Goal: Task Accomplishment & Management: Manage account settings

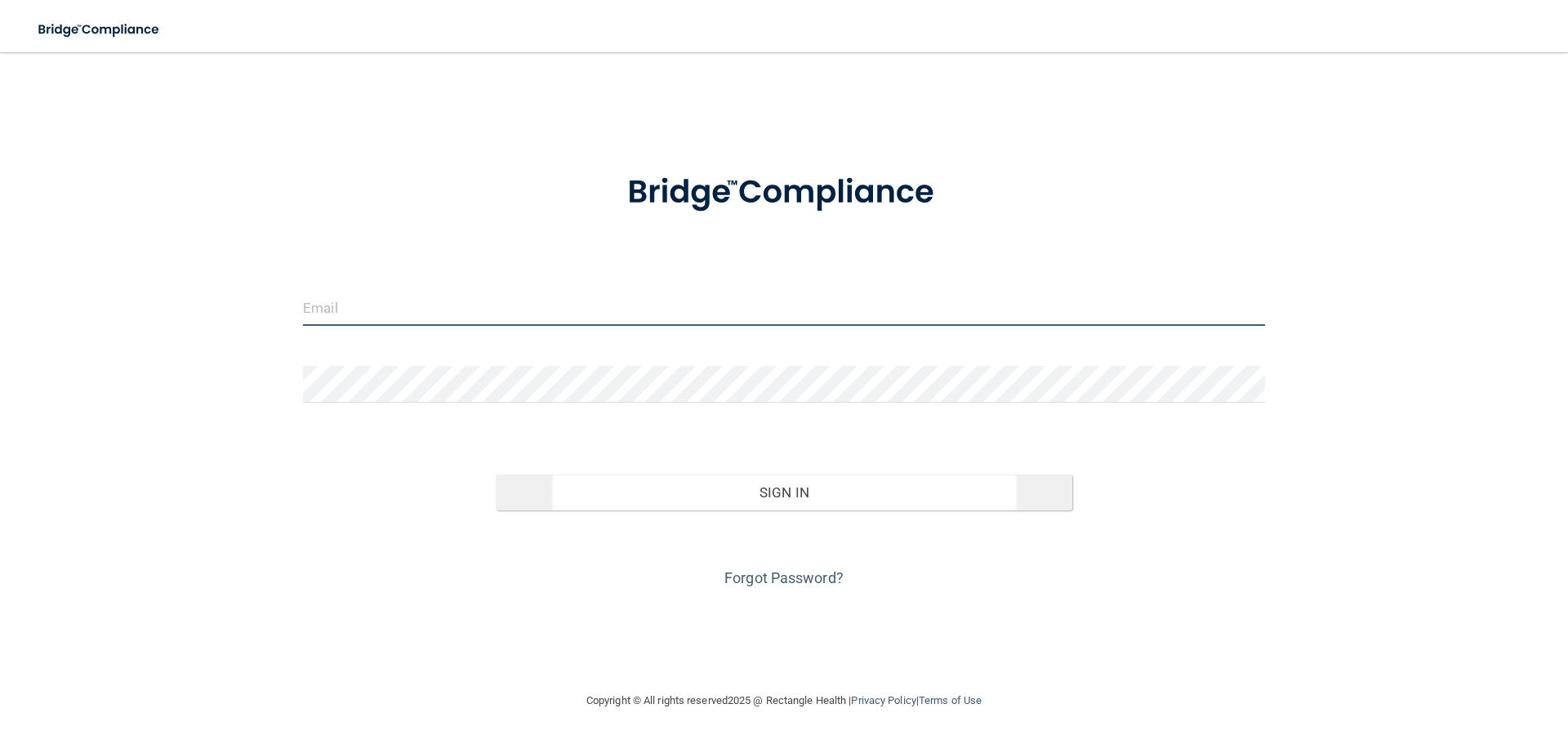
type input "[EMAIL_ADDRESS][DOMAIN_NAME]"
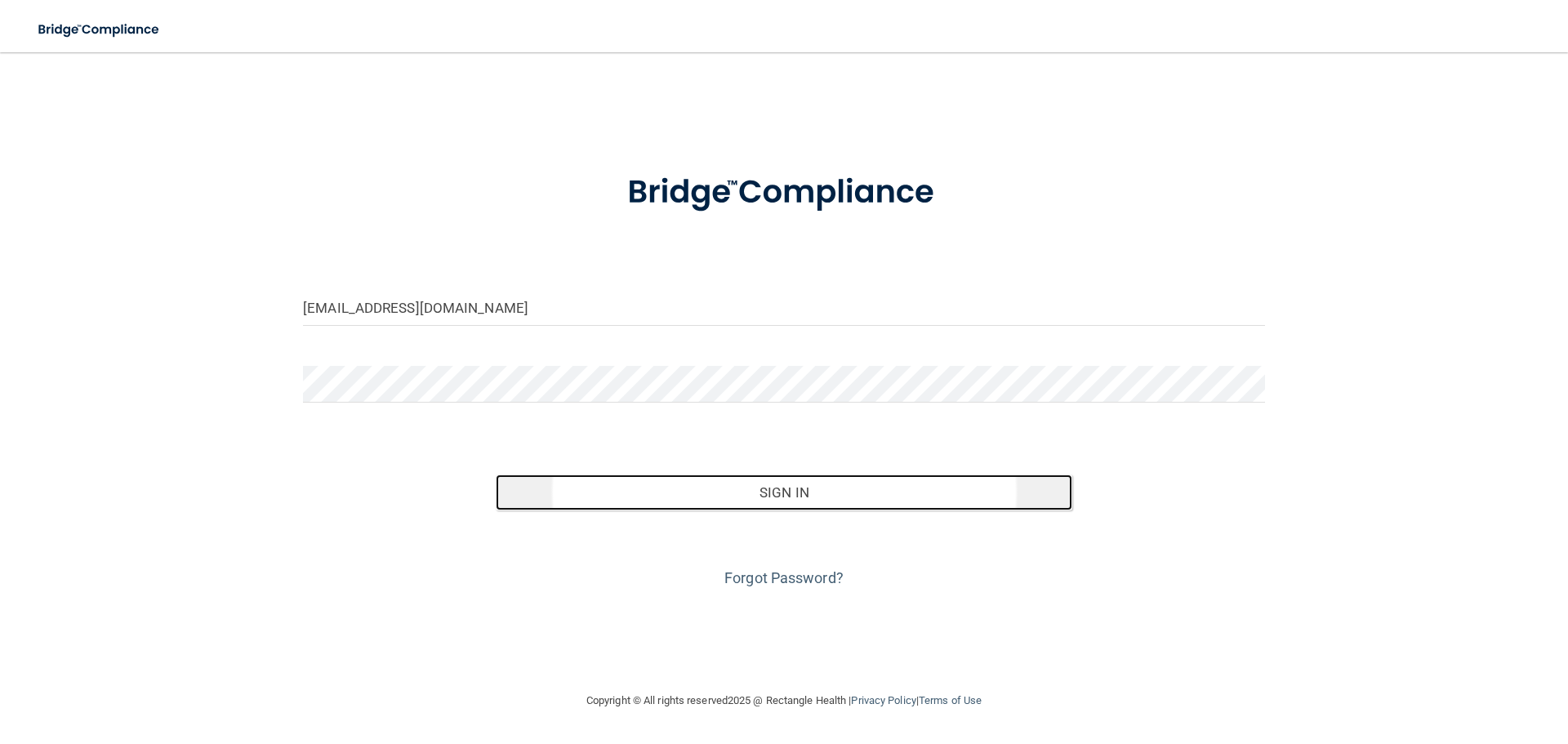
click at [715, 484] on button "Sign In" at bounding box center [784, 492] width 577 height 36
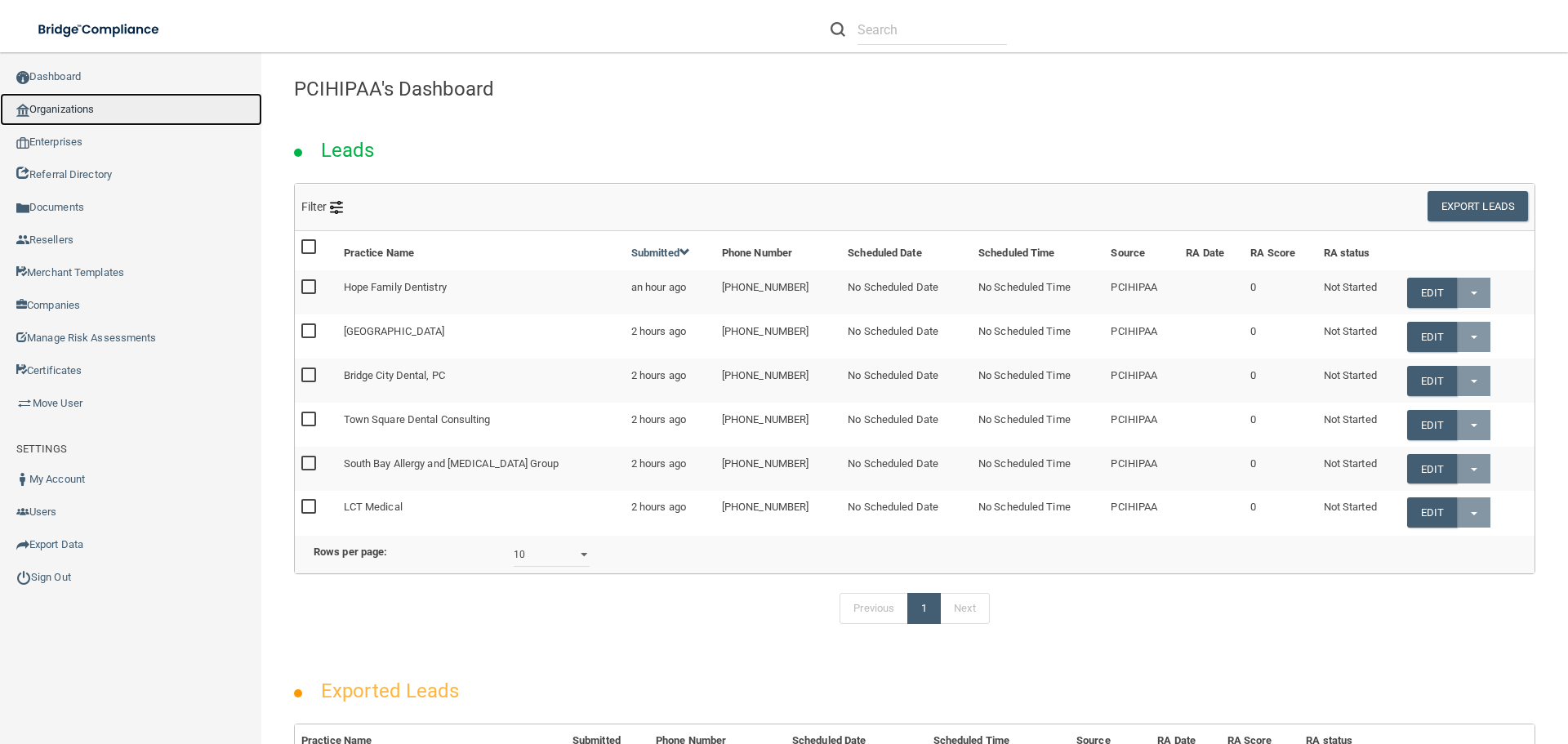
click at [93, 115] on link "Organizations" at bounding box center [131, 109] width 262 height 33
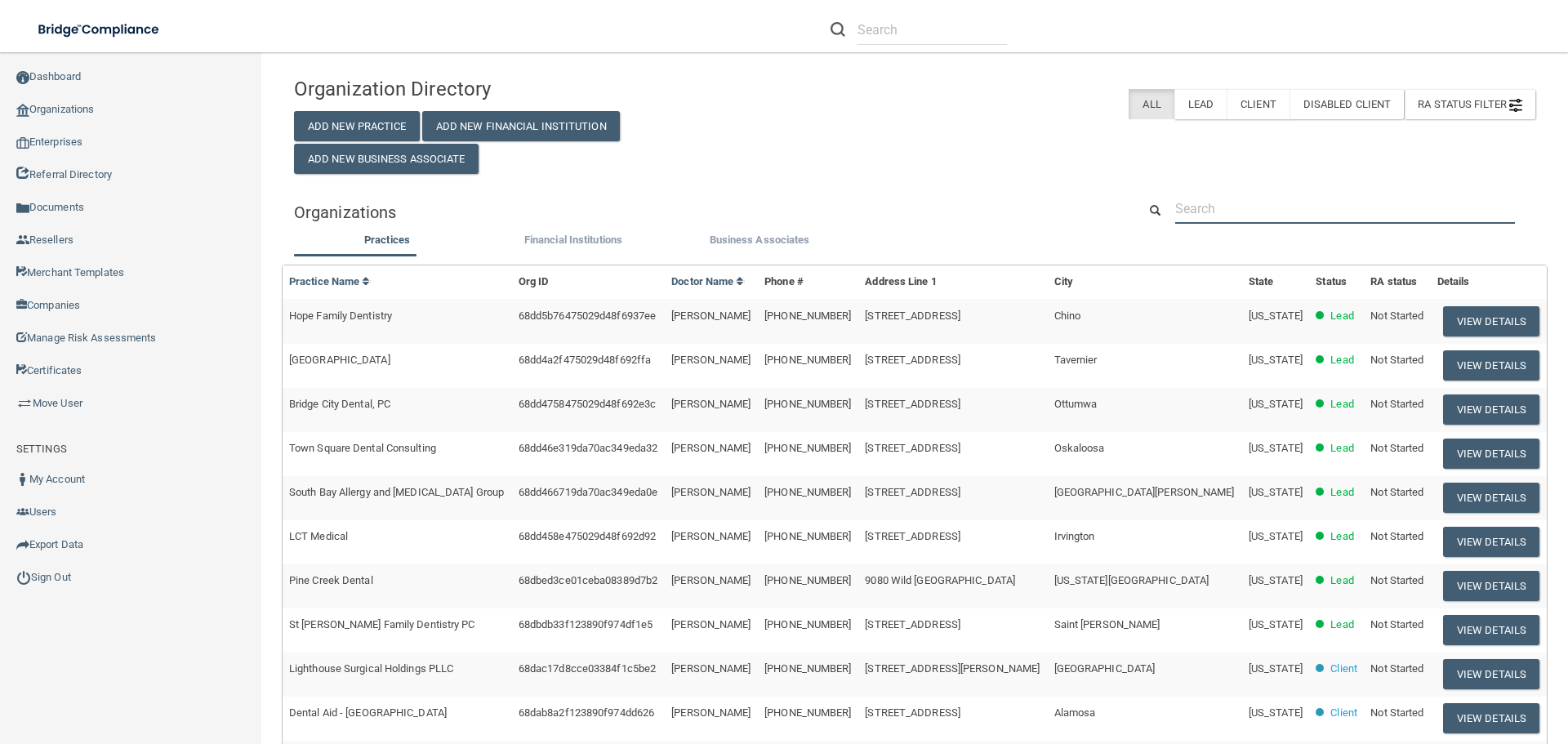
click at [1250, 208] on input "text" at bounding box center [1345, 208] width 339 height 31
paste input "Hillside Dental Care"
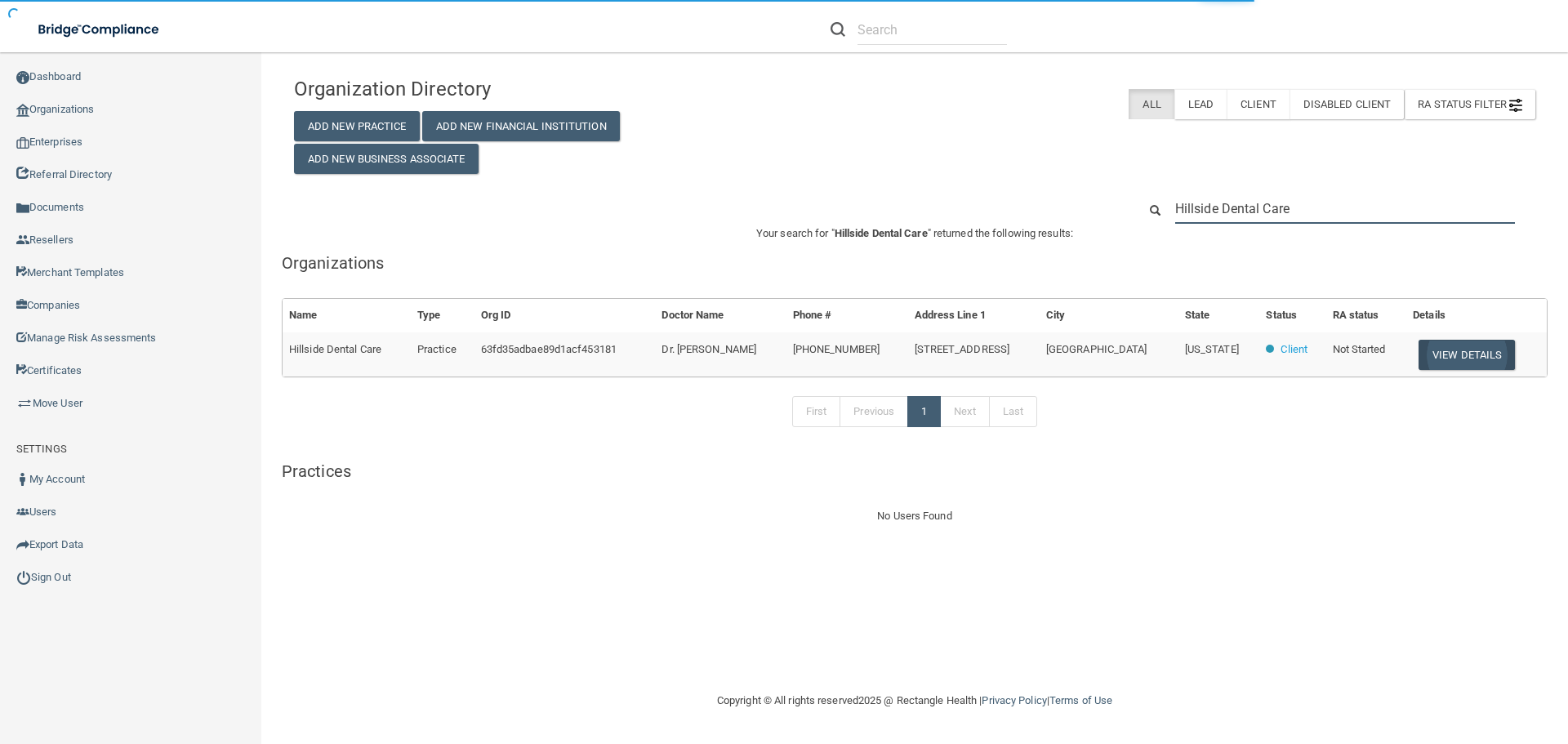
type input "Hillside Dental Care"
click at [1455, 363] on button "View Details" at bounding box center [1467, 354] width 97 height 31
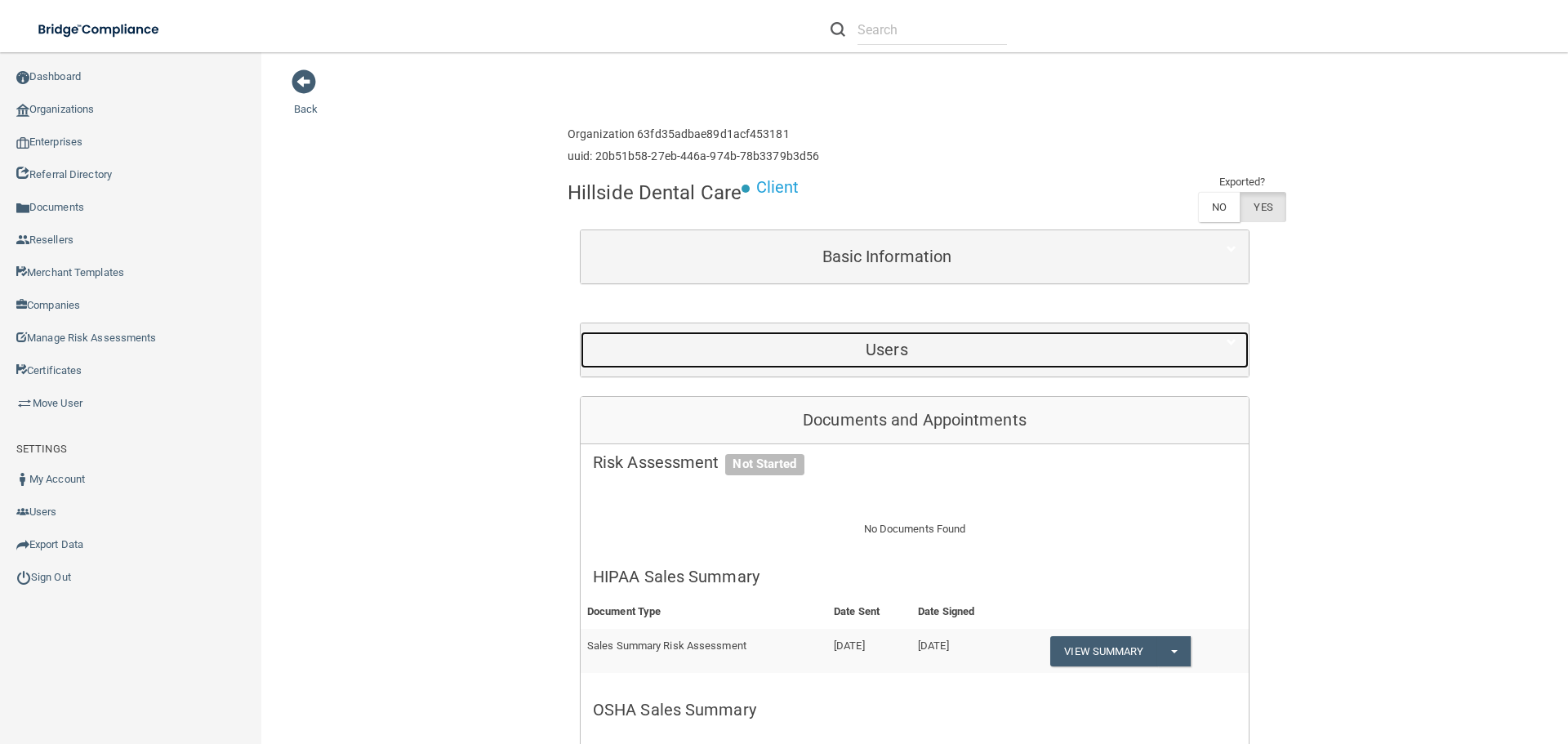
click at [882, 349] on h5 "Users" at bounding box center [887, 349] width 588 height 18
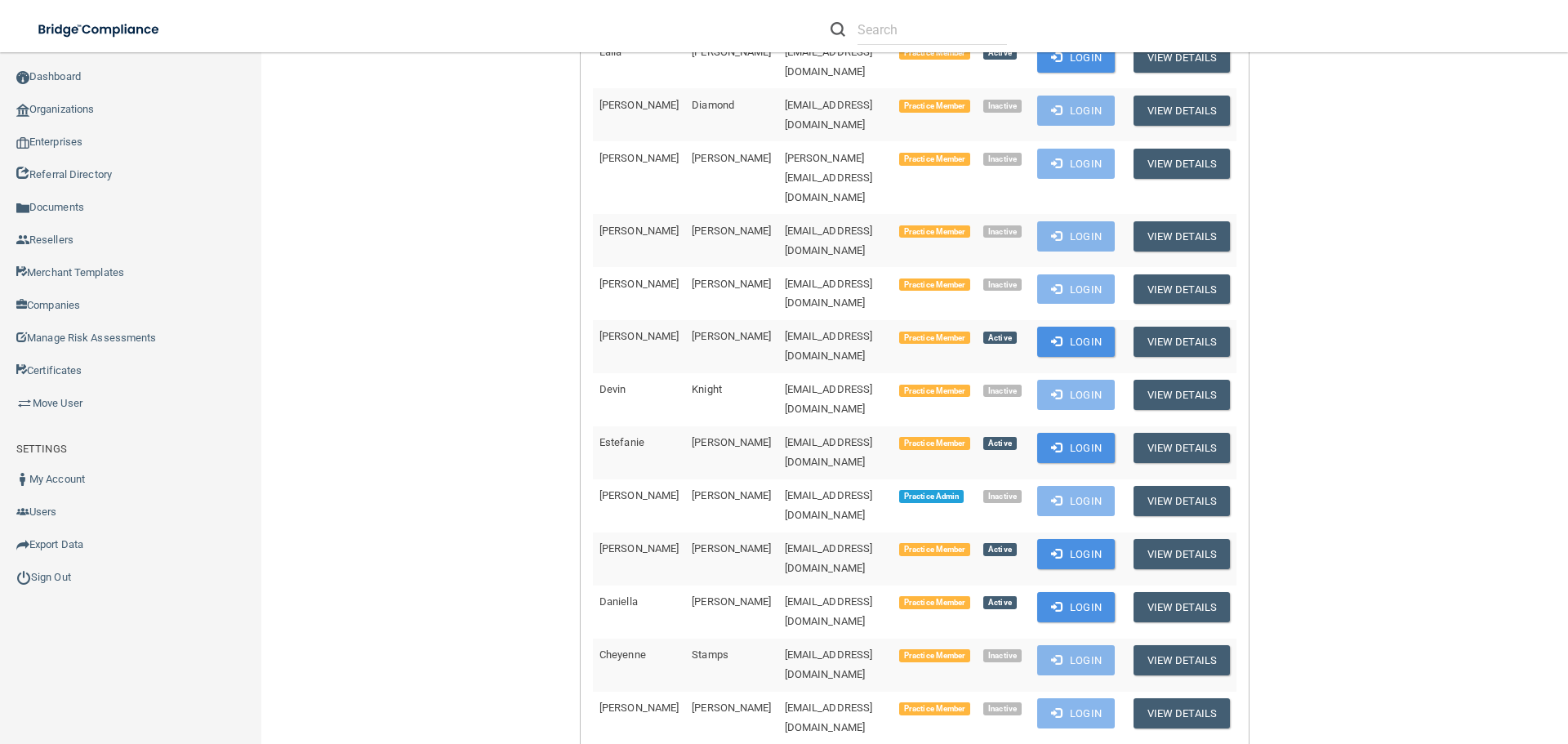
scroll to position [571, 0]
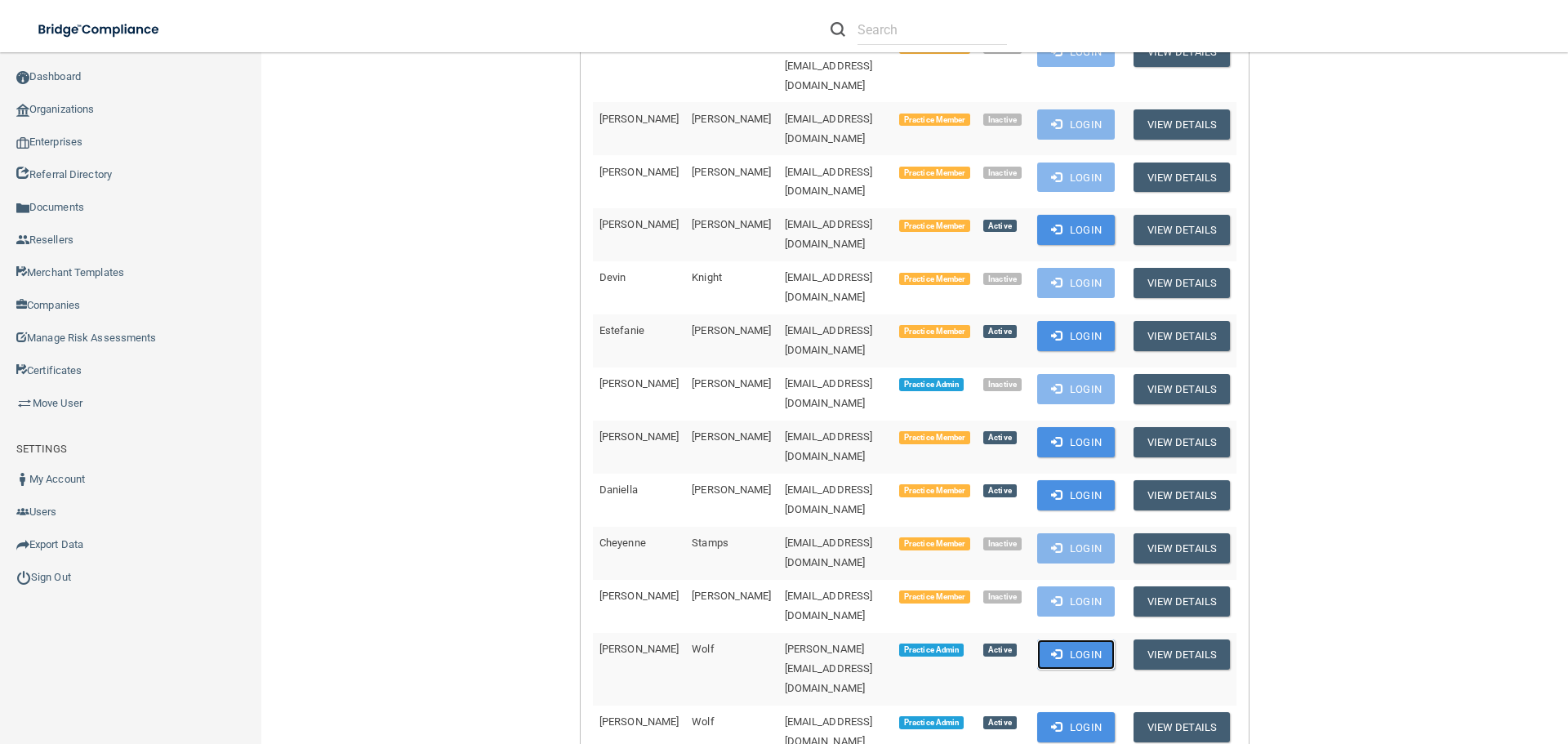
click at [1077, 639] on button "Login" at bounding box center [1076, 654] width 78 height 31
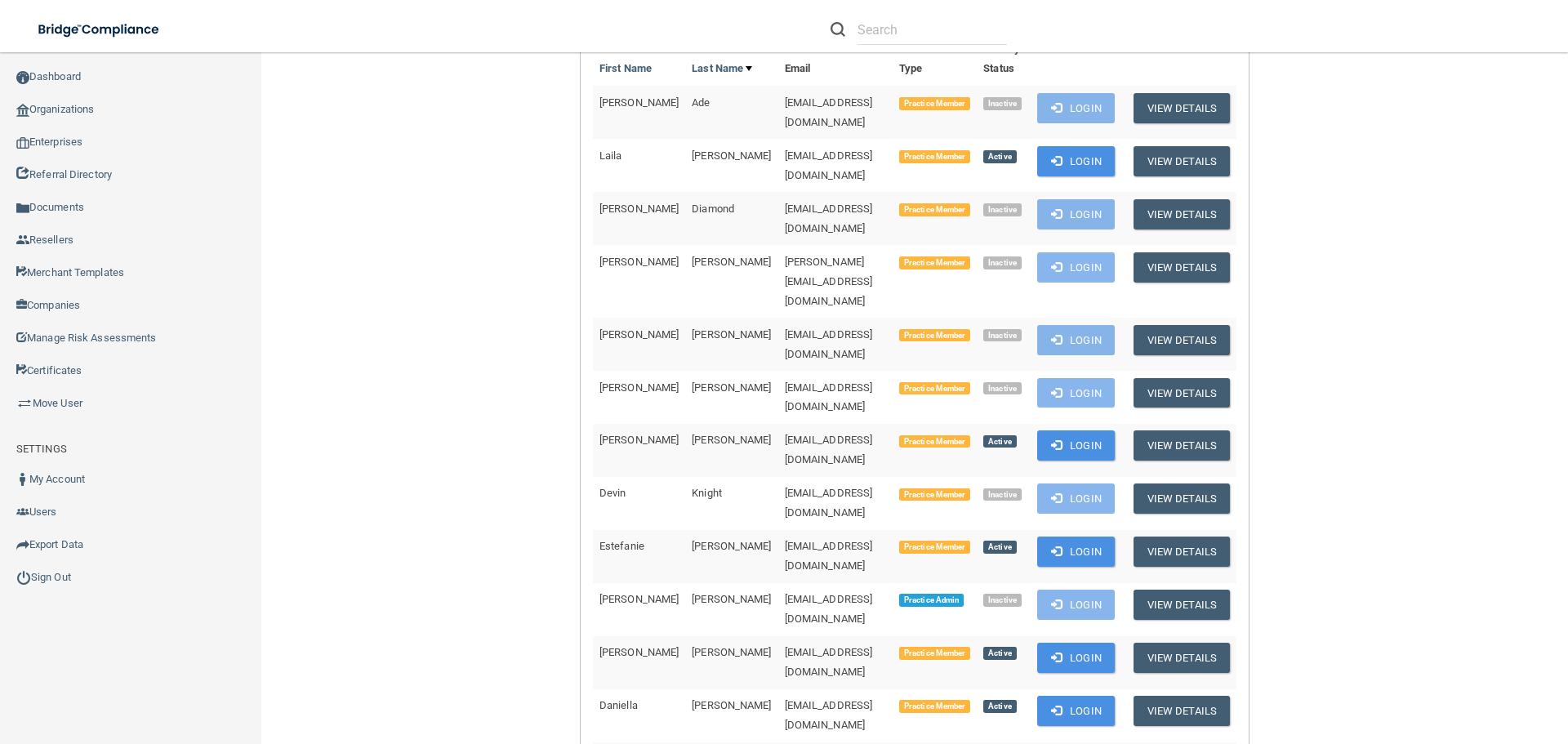
scroll to position [327, 0]
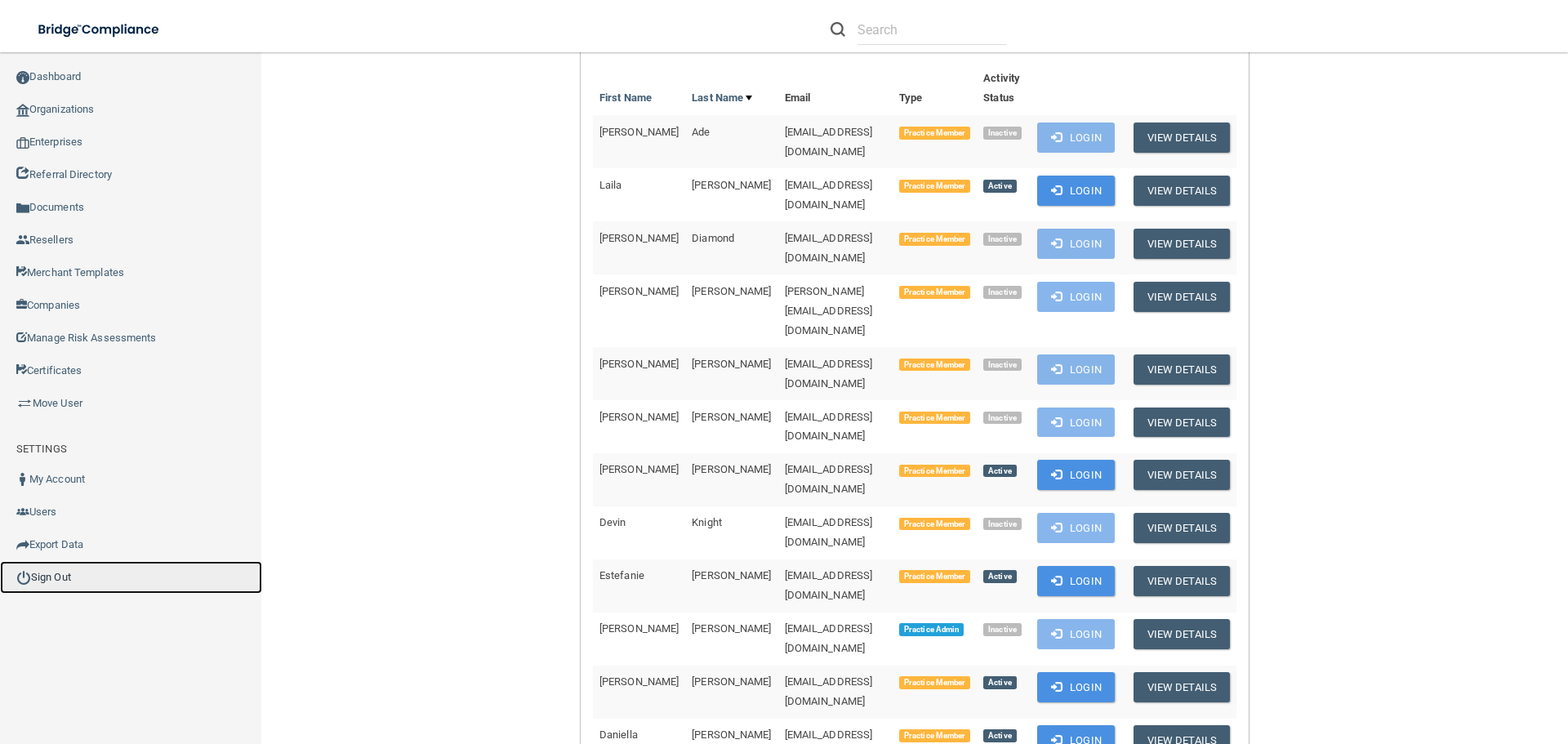
click at [56, 577] on link "Sign Out" at bounding box center [131, 577] width 262 height 33
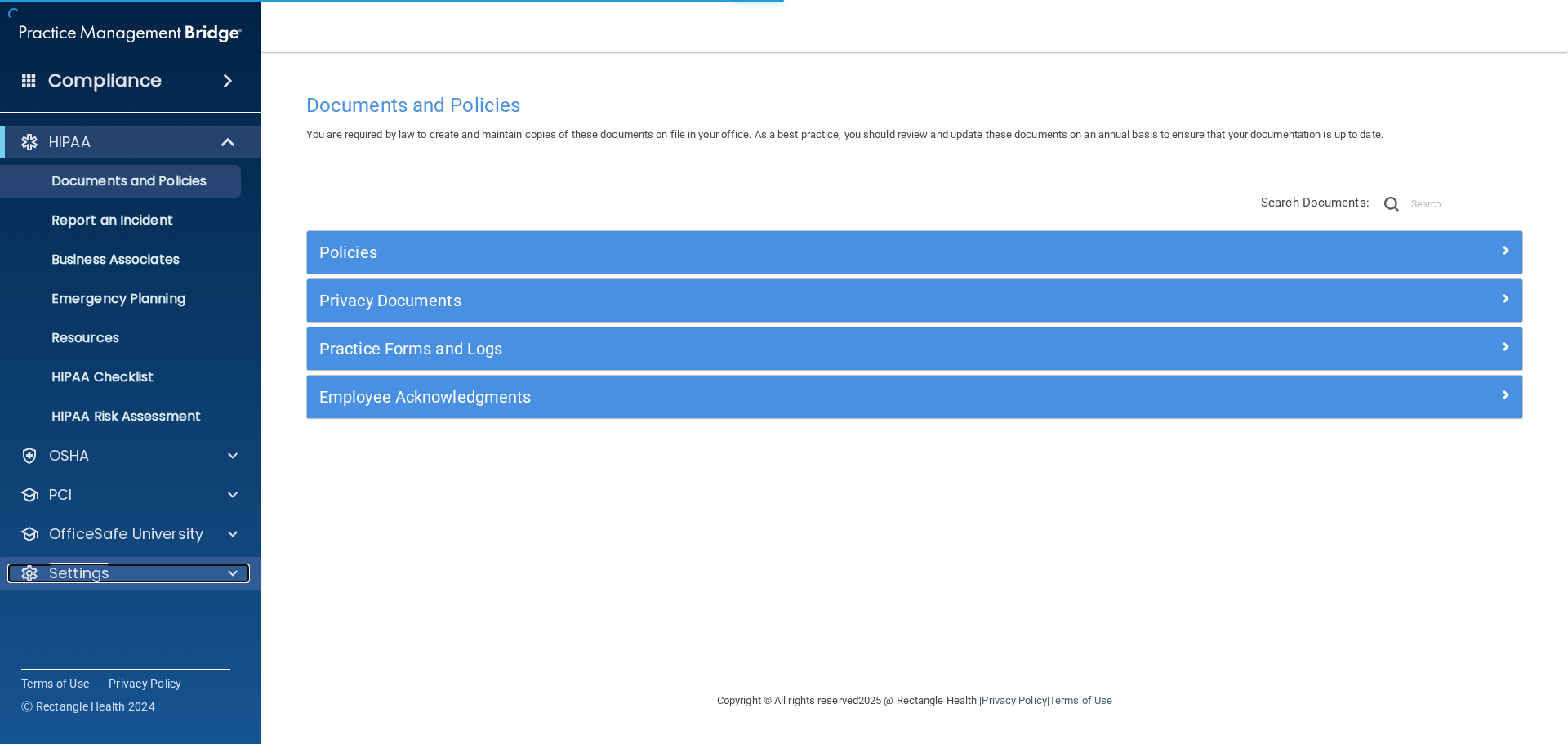
click at [237, 582] on span at bounding box center [233, 573] width 10 height 20
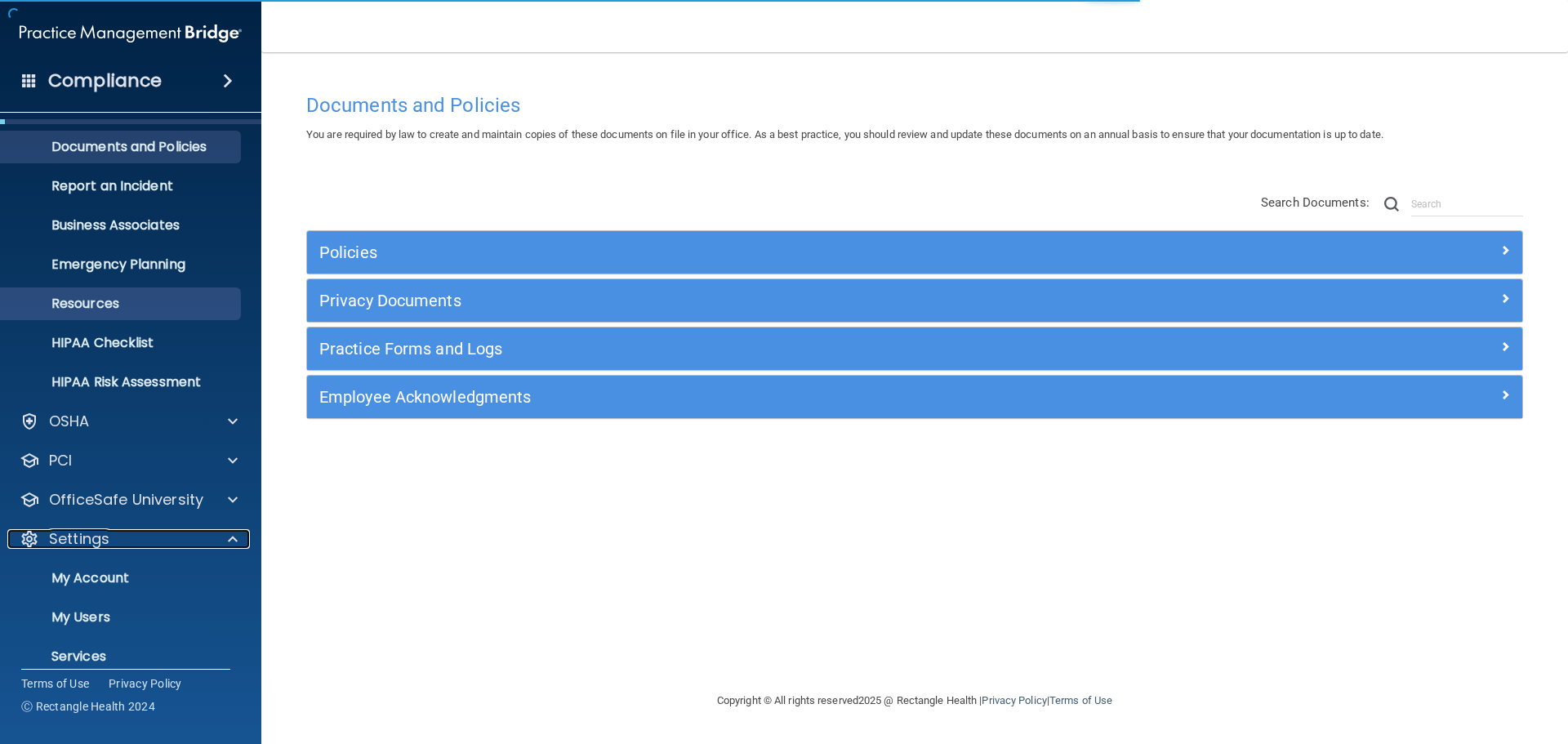
scroll to position [78, 0]
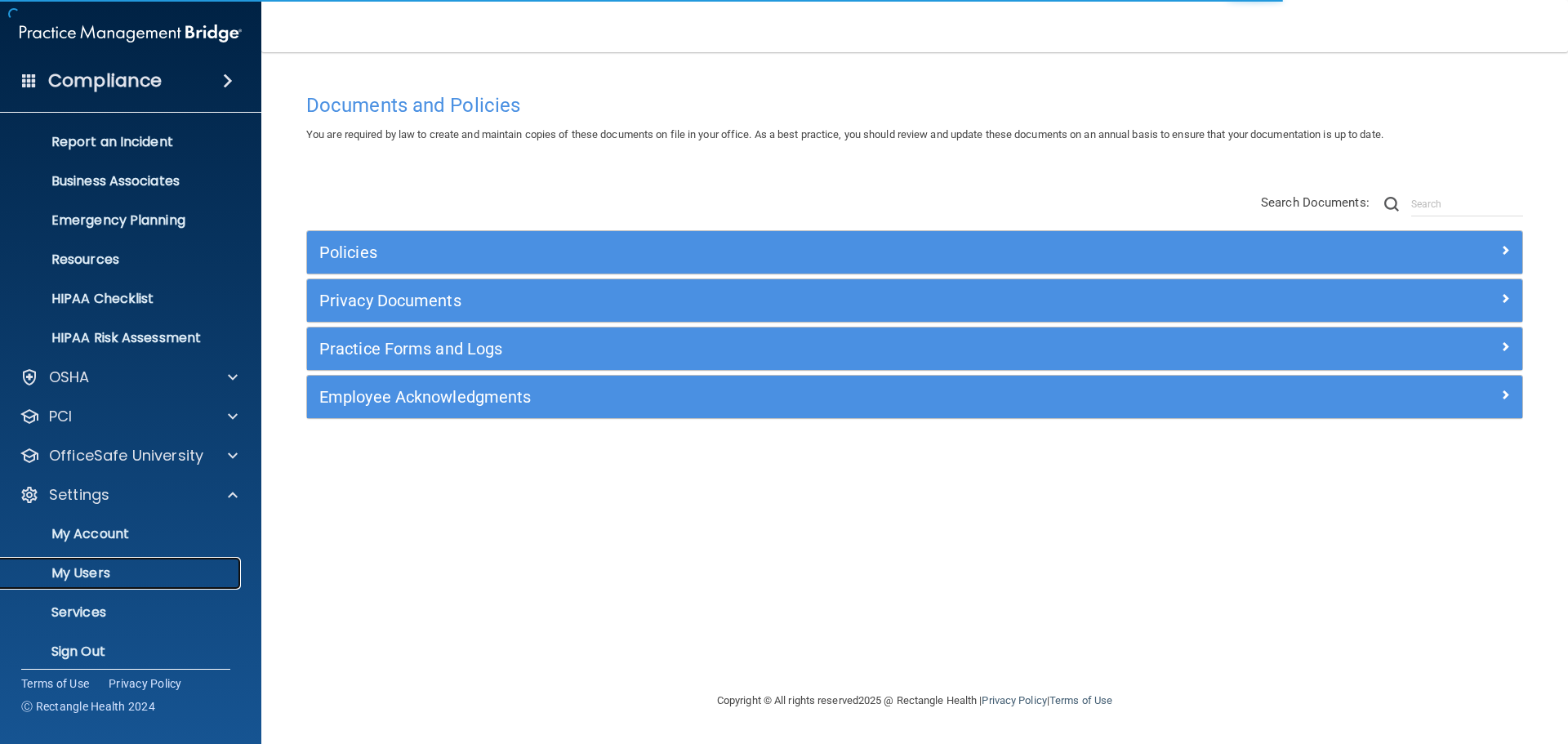
click at [105, 568] on p "My Users" at bounding box center [122, 573] width 223 height 17
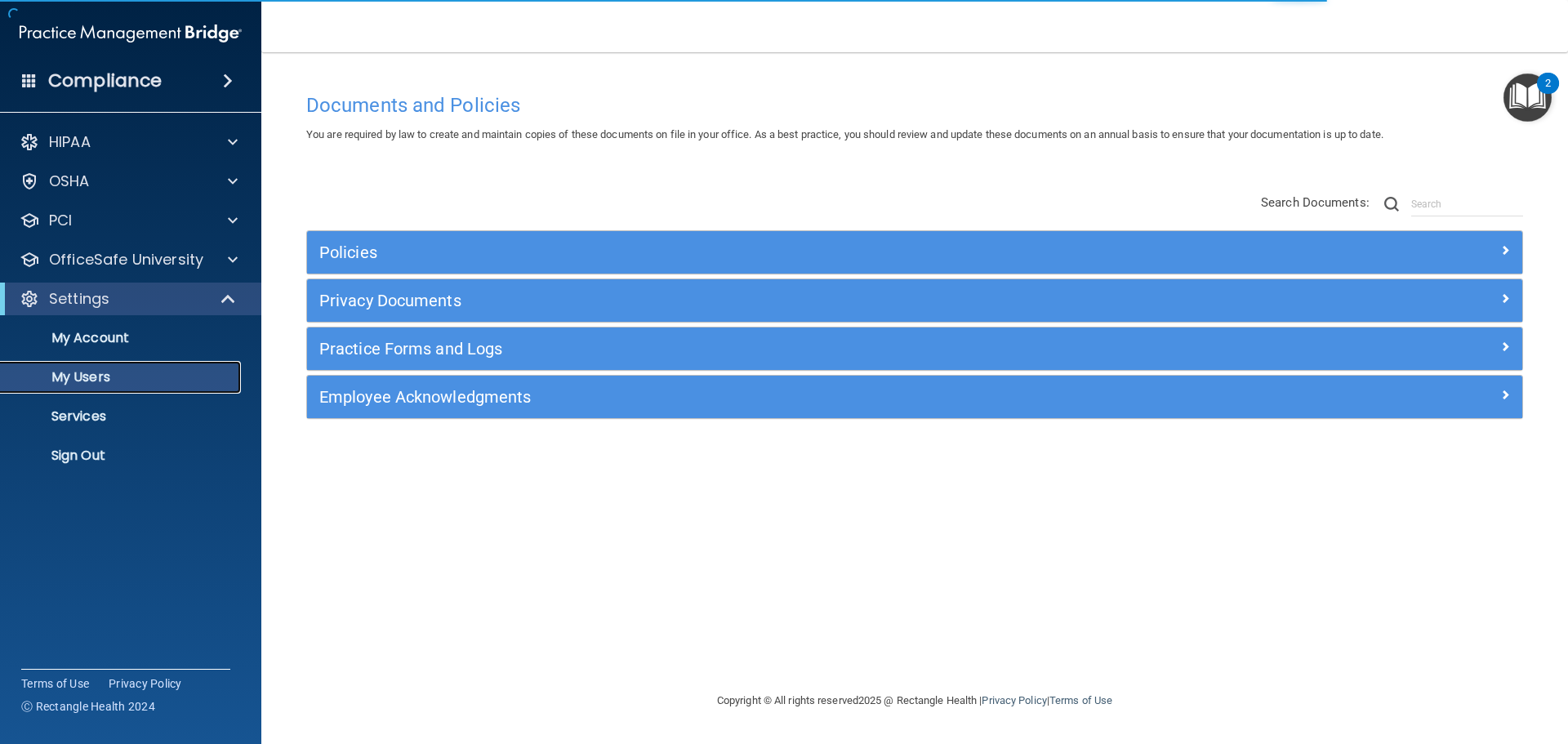
select select "20"
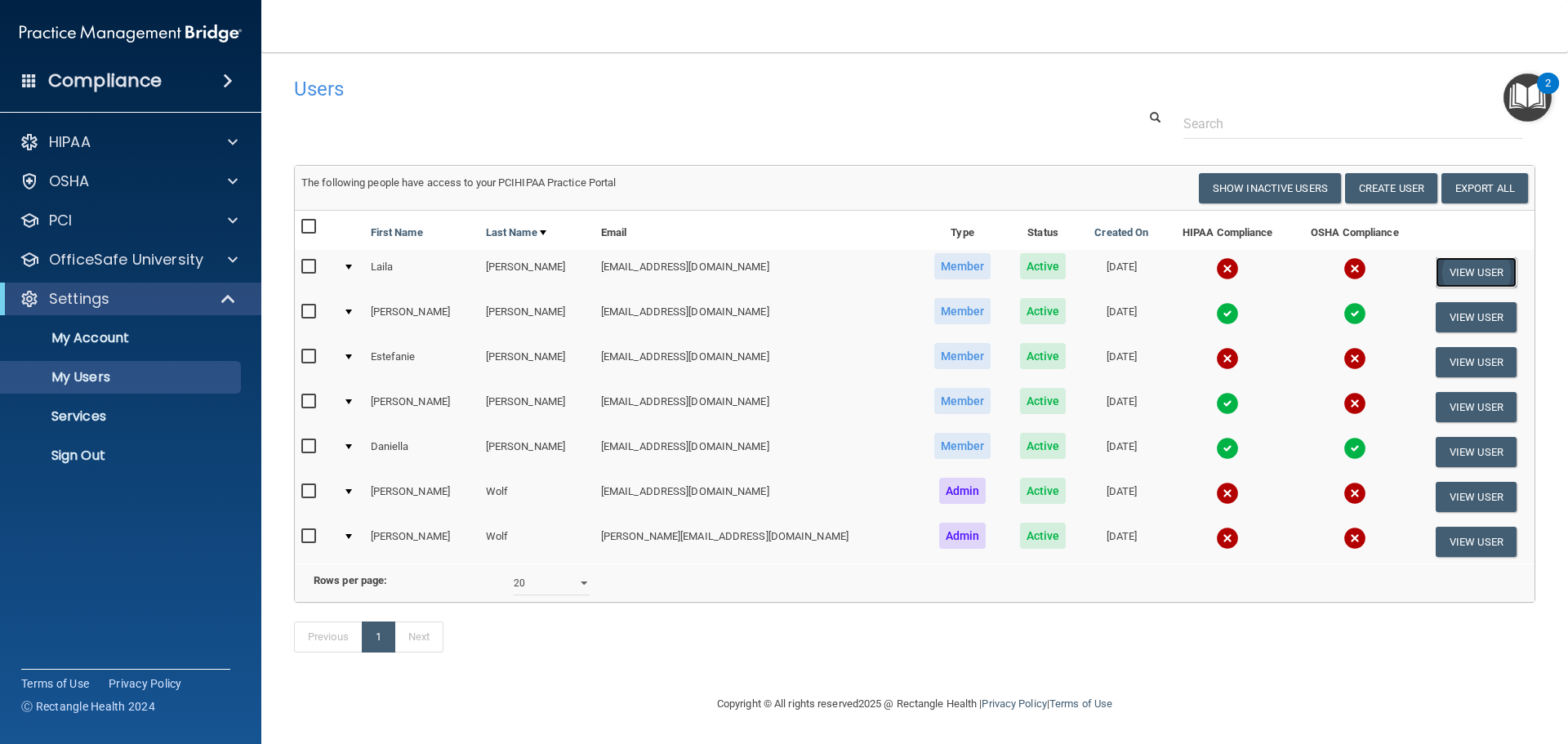
click at [1438, 265] on button "View User" at bounding box center [1476, 272] width 81 height 31
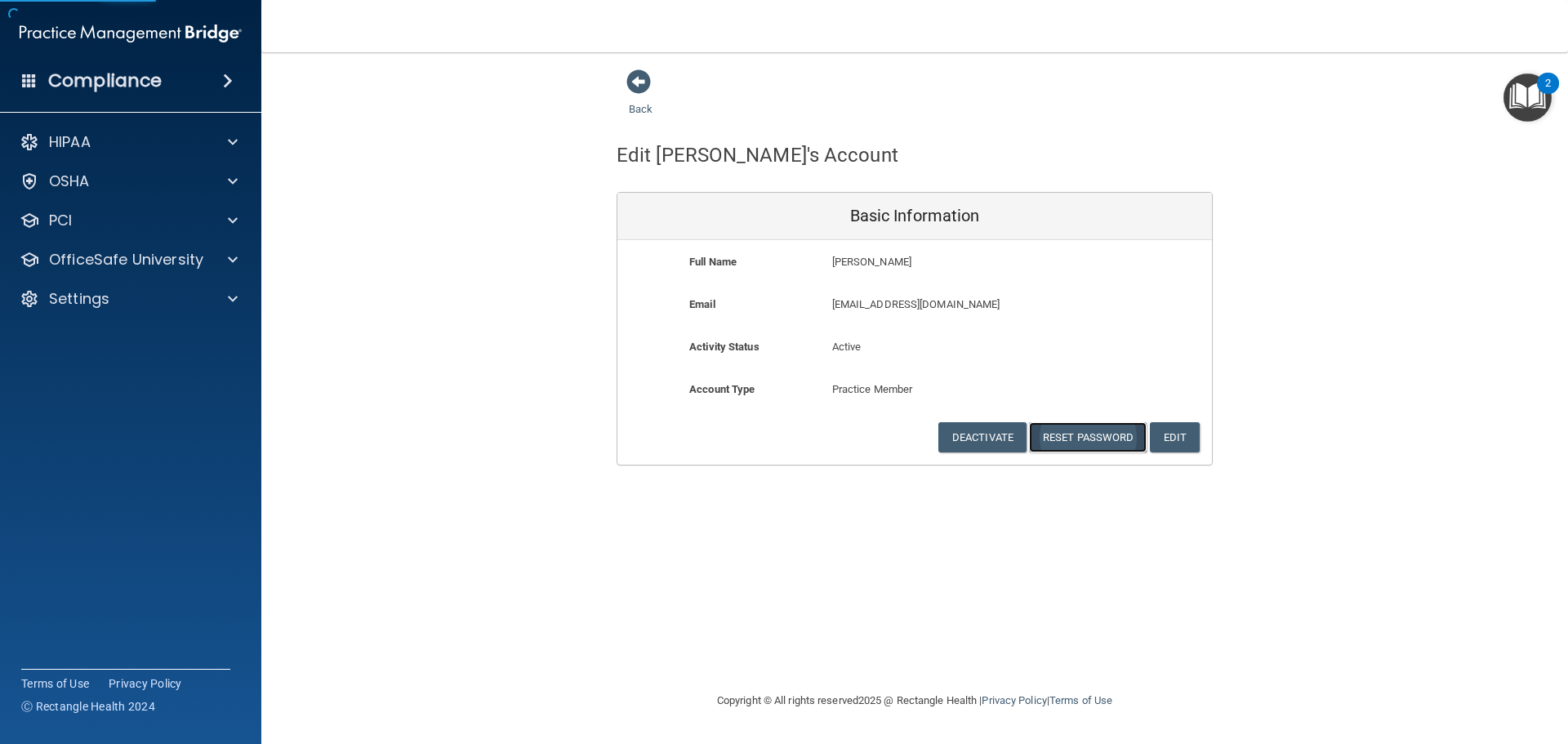
click at [1105, 444] on button "Reset Password" at bounding box center [1087, 437] width 117 height 31
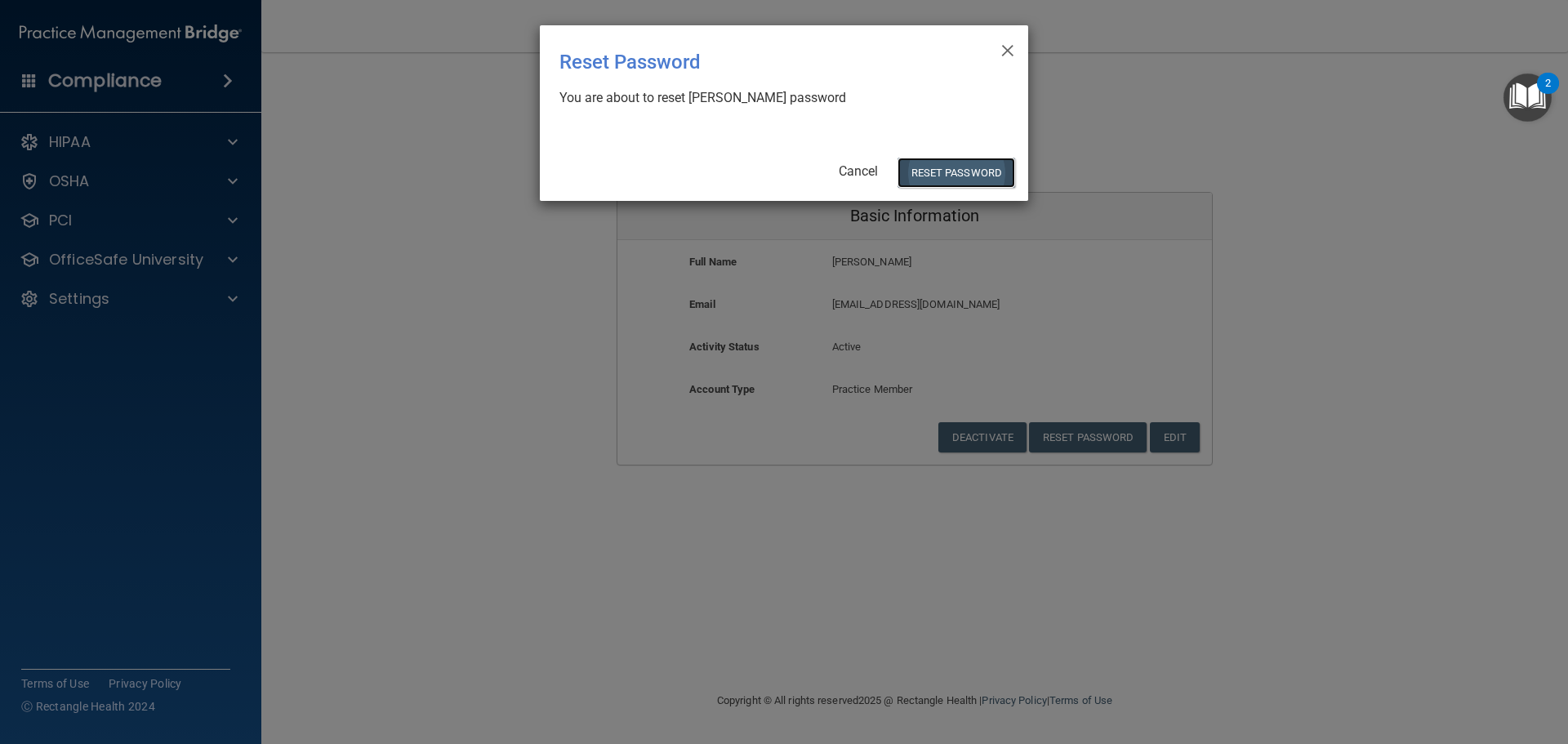
click at [970, 178] on button "Reset Password" at bounding box center [956, 173] width 117 height 31
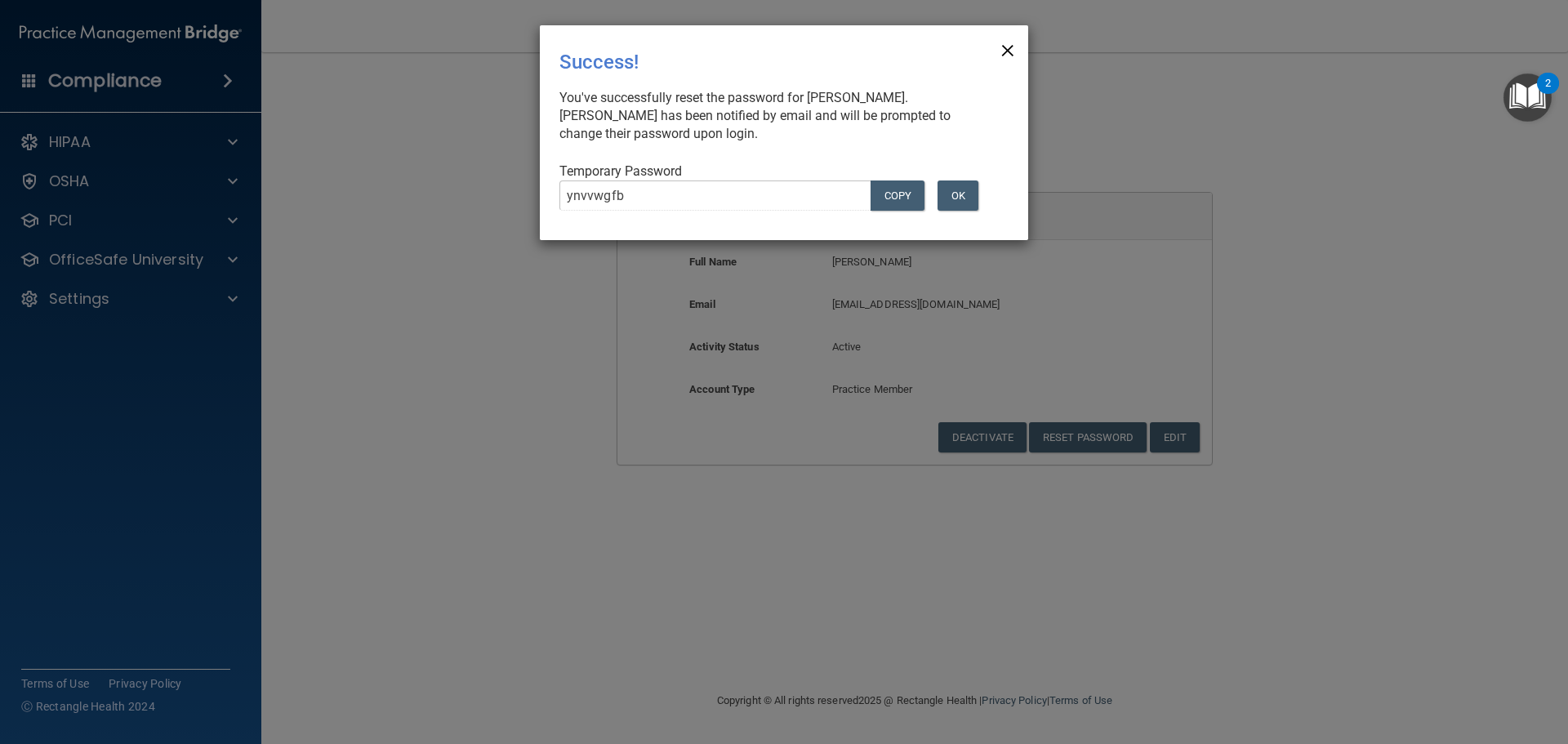
click at [1012, 47] on span "×" at bounding box center [1008, 47] width 15 height 33
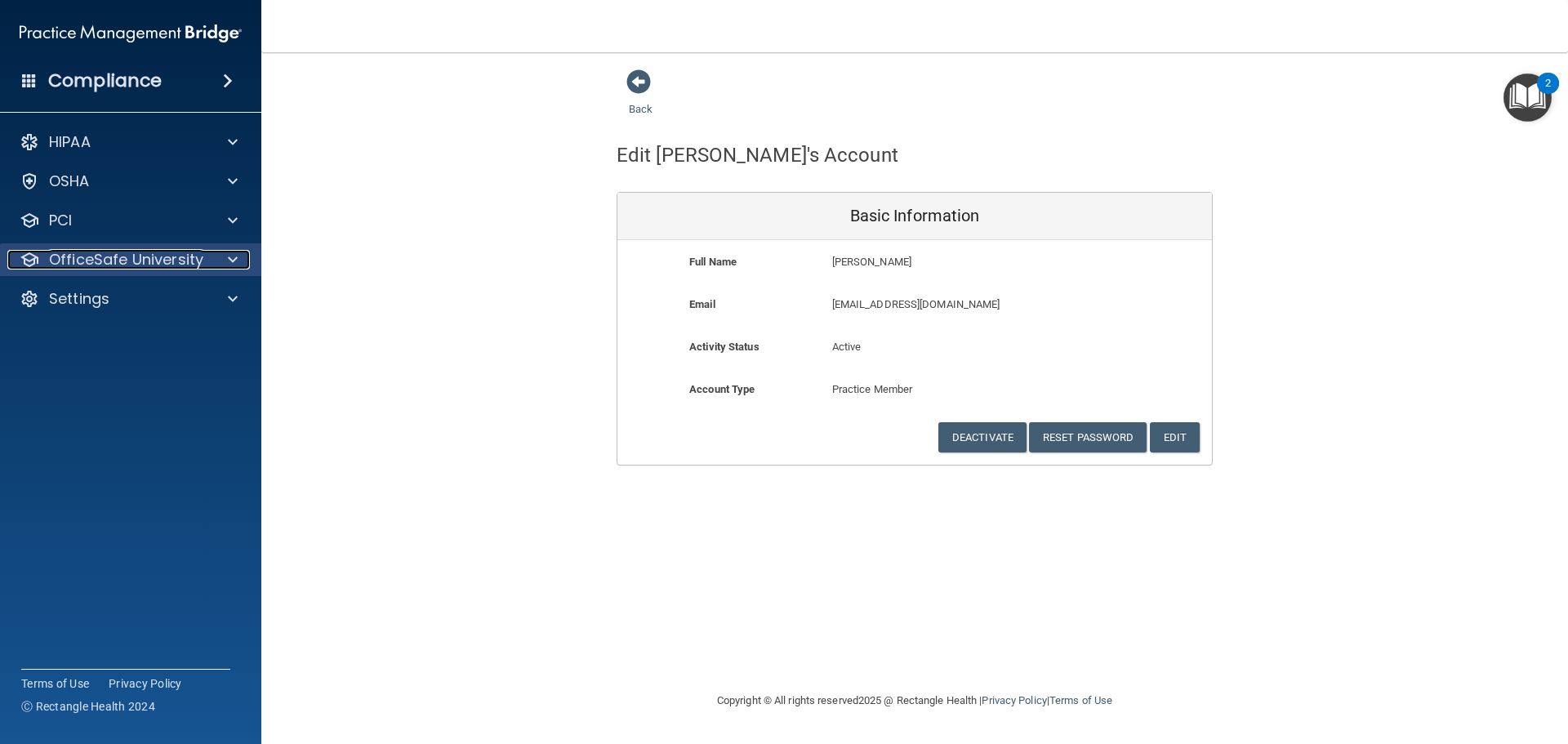
click at [195, 263] on p "OfficeSafe University" at bounding box center [126, 260] width 154 height 20
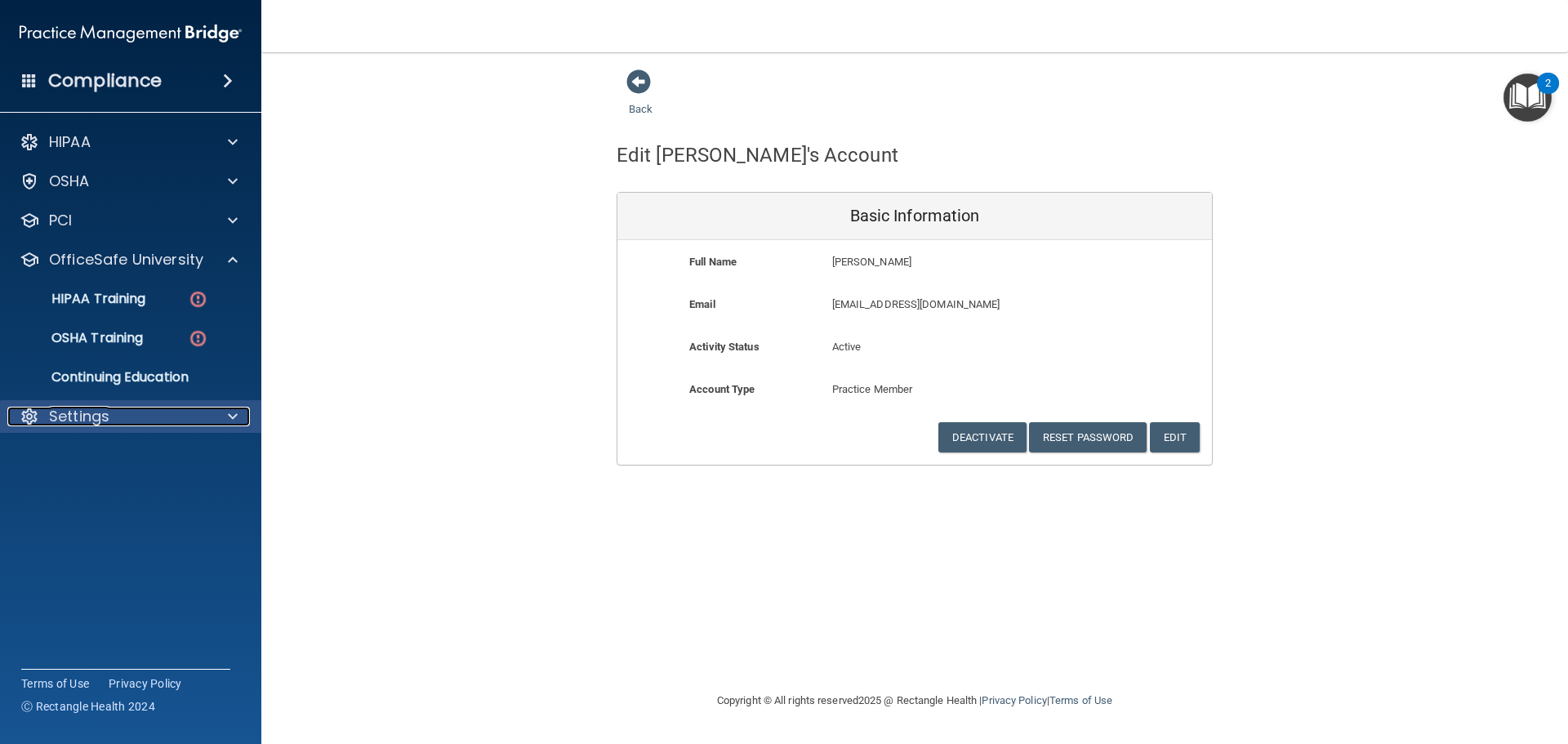
click at [221, 415] on div at bounding box center [230, 416] width 40 height 20
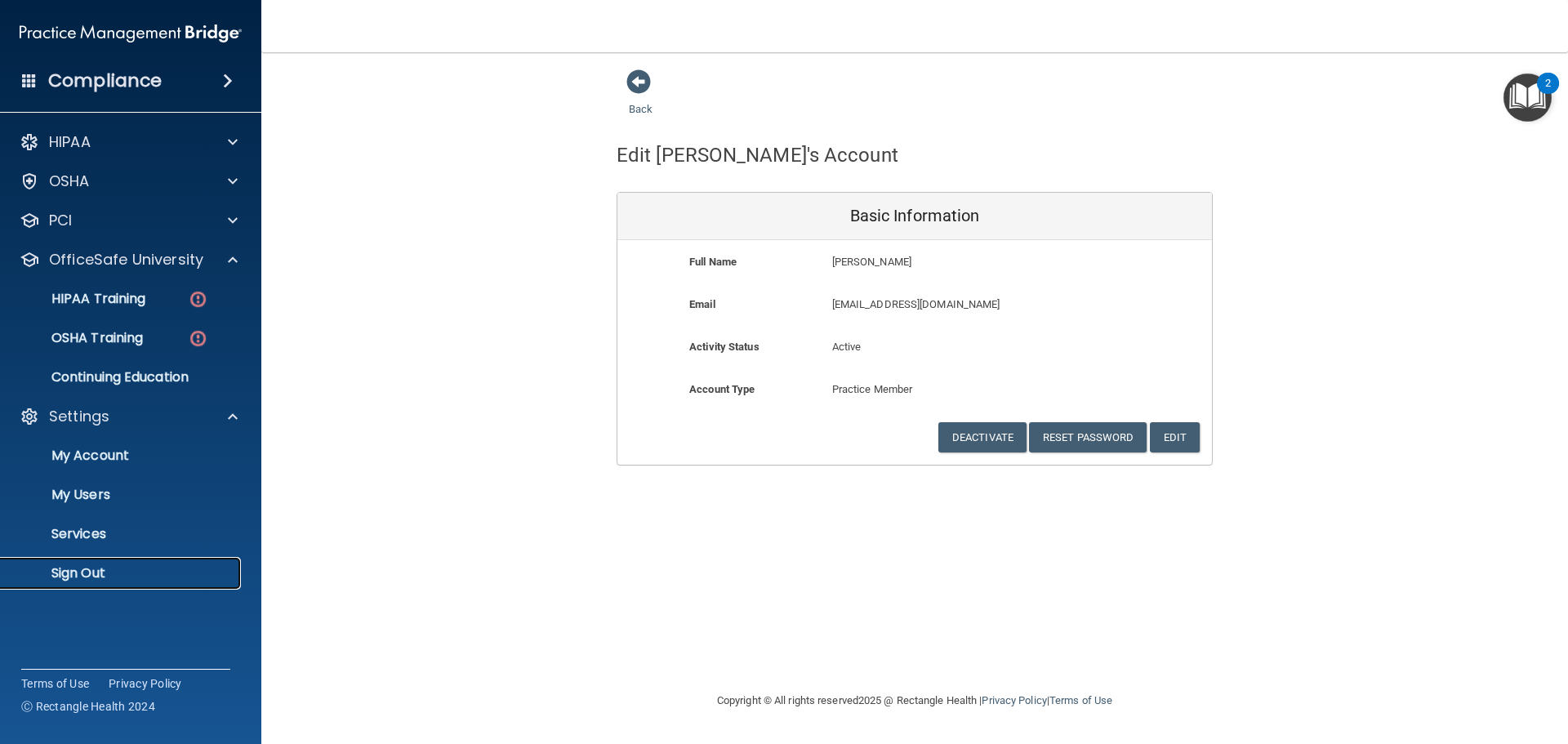
click at [100, 565] on p "Sign Out" at bounding box center [122, 573] width 223 height 17
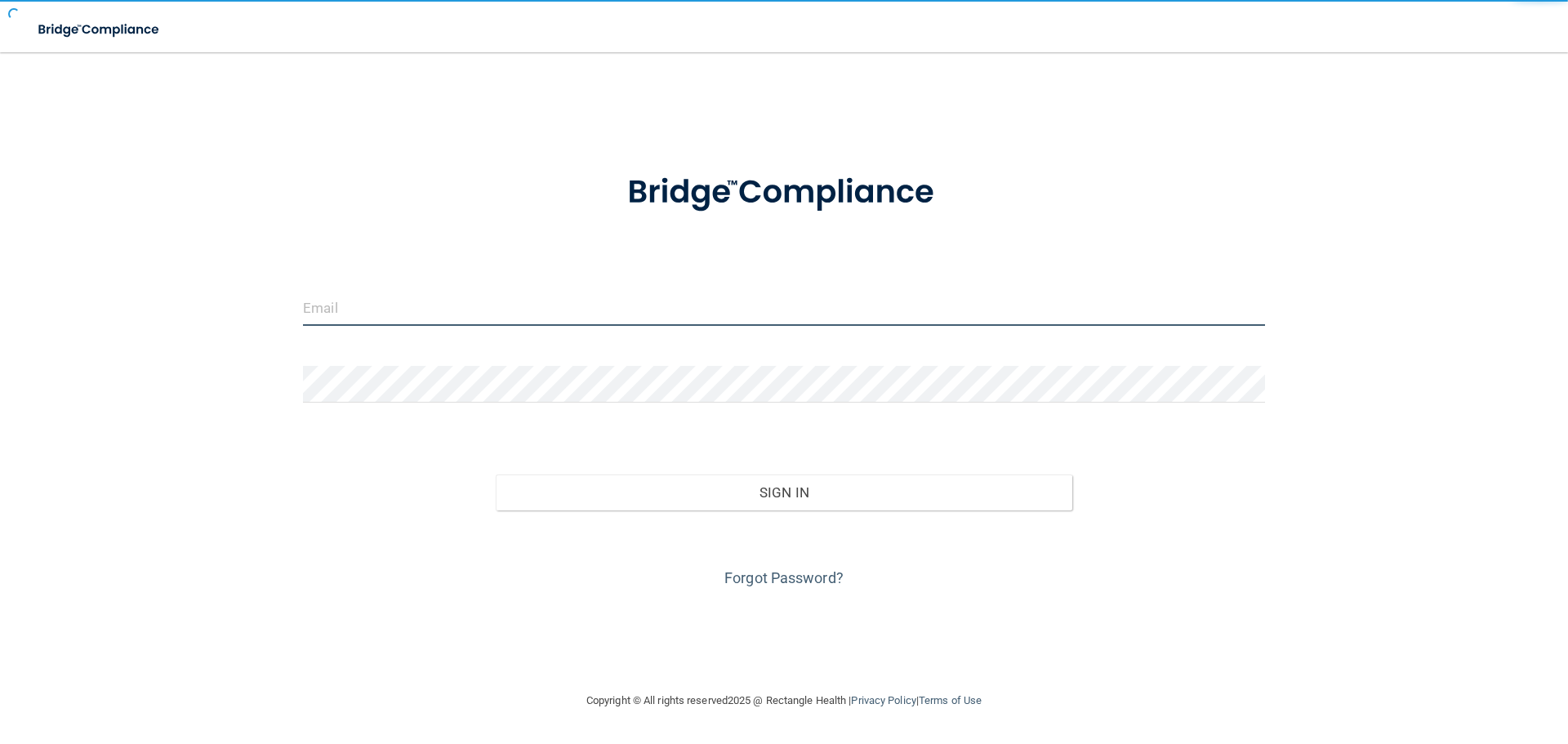
type input "[EMAIL_ADDRESS][DOMAIN_NAME]"
